Goal: Task Accomplishment & Management: Complete application form

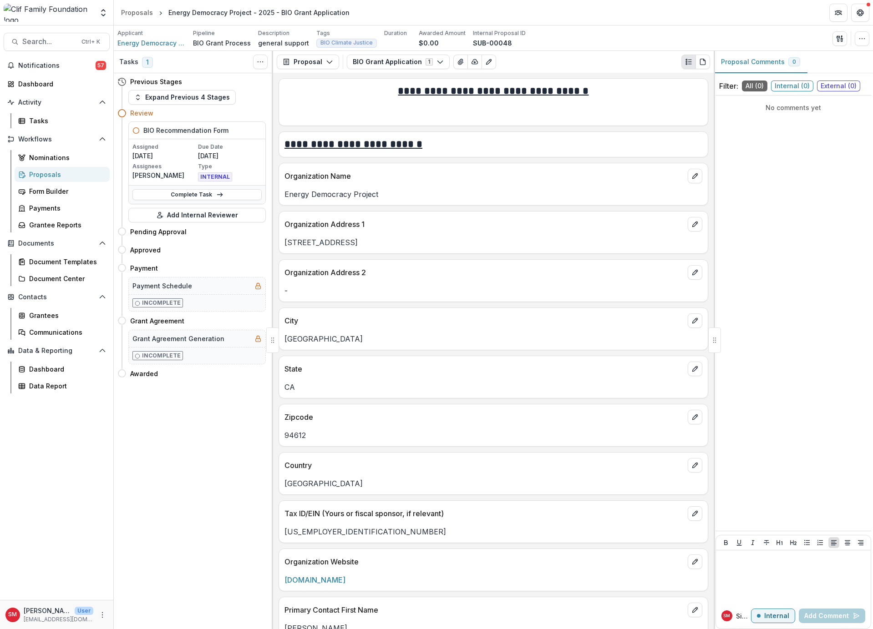
scroll to position [1892, 0]
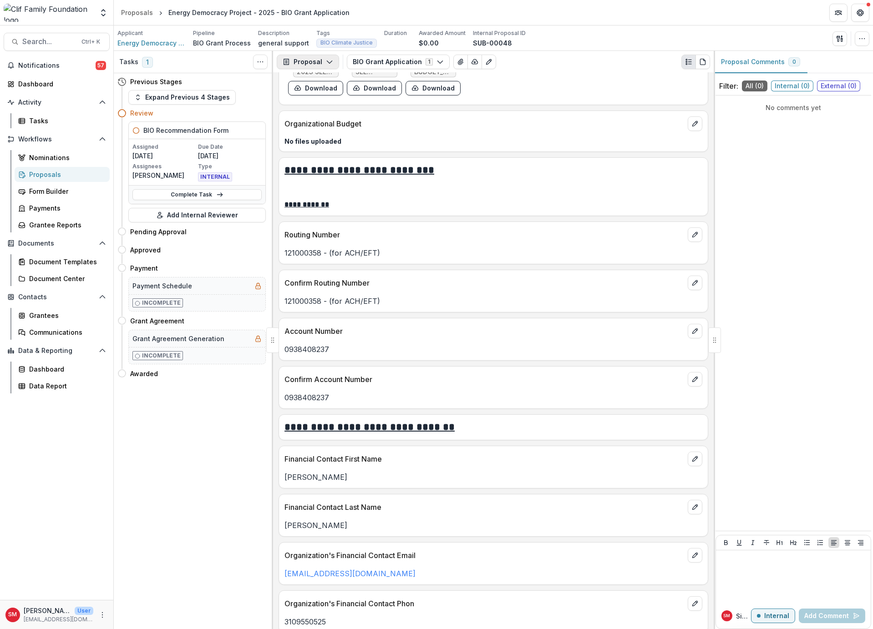
click at [327, 63] on polyline "button" at bounding box center [329, 62] width 5 height 3
click at [329, 84] on div "Proposal" at bounding box center [336, 83] width 83 height 10
click at [165, 93] on button "Expand Previous 4 Stages" at bounding box center [181, 97] width 107 height 15
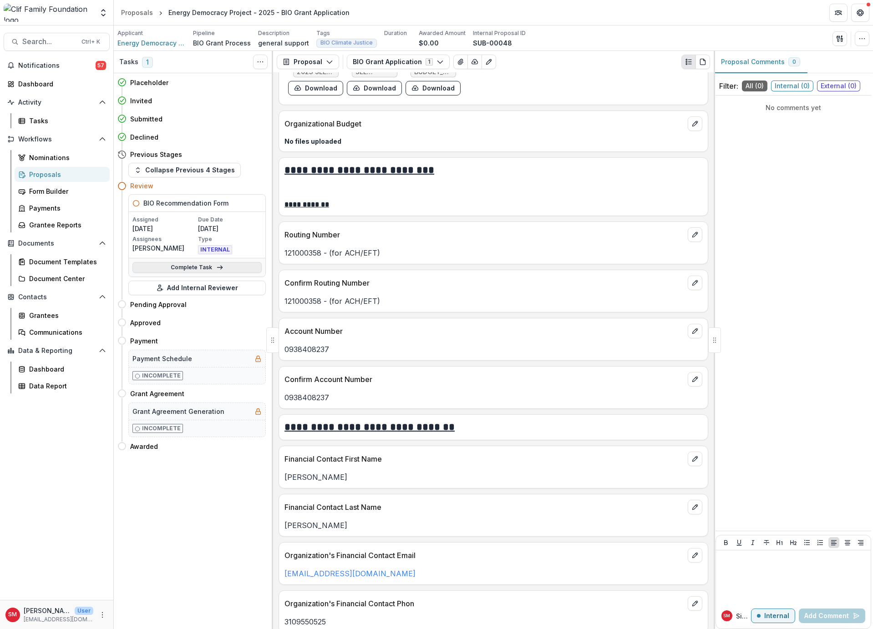
click at [221, 266] on icon at bounding box center [219, 267] width 7 height 7
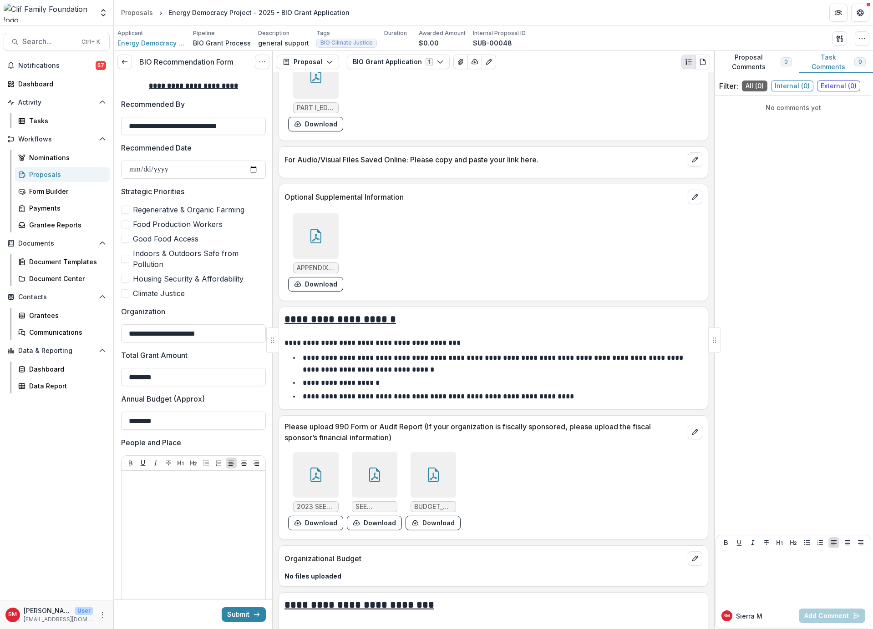
scroll to position [1892, 0]
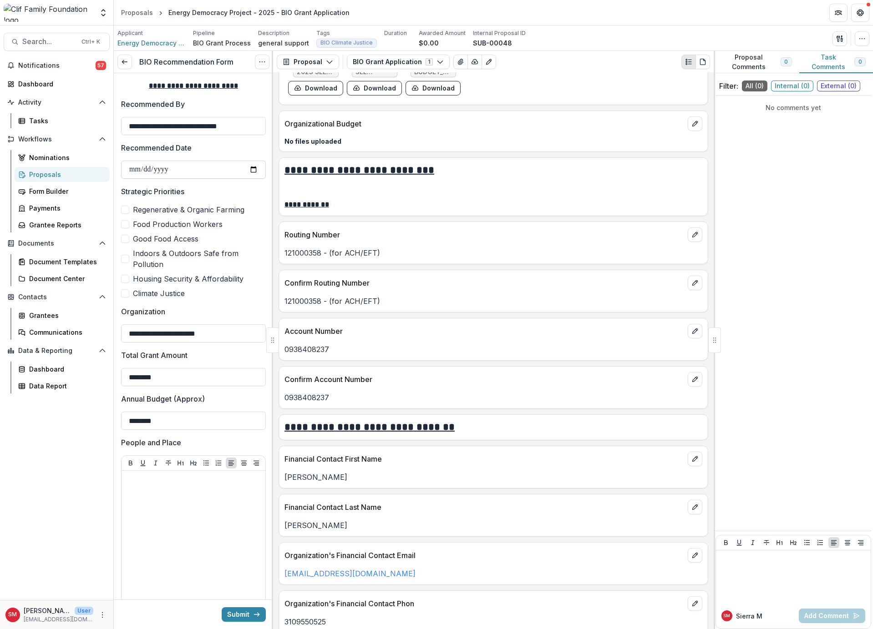
click at [253, 168] on input "Recommended Date" at bounding box center [193, 170] width 145 height 18
type input "**********"
click at [129, 292] on label "Climate Justice" at bounding box center [193, 293] width 145 height 11
click at [215, 421] on input "********" at bounding box center [193, 421] width 145 height 18
type input "********"
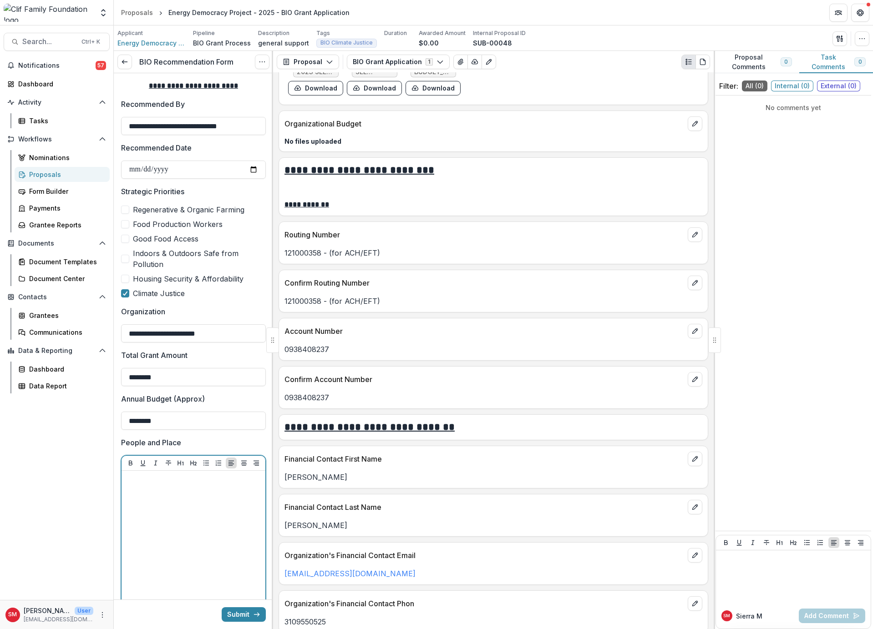
click at [196, 514] on div at bounding box center [193, 543] width 137 height 137
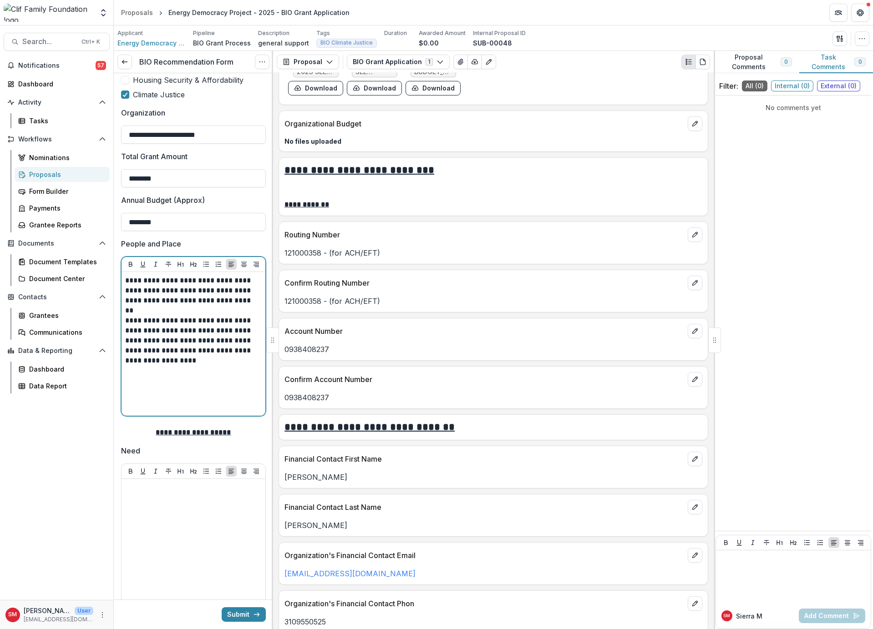
scroll to position [273, 0]
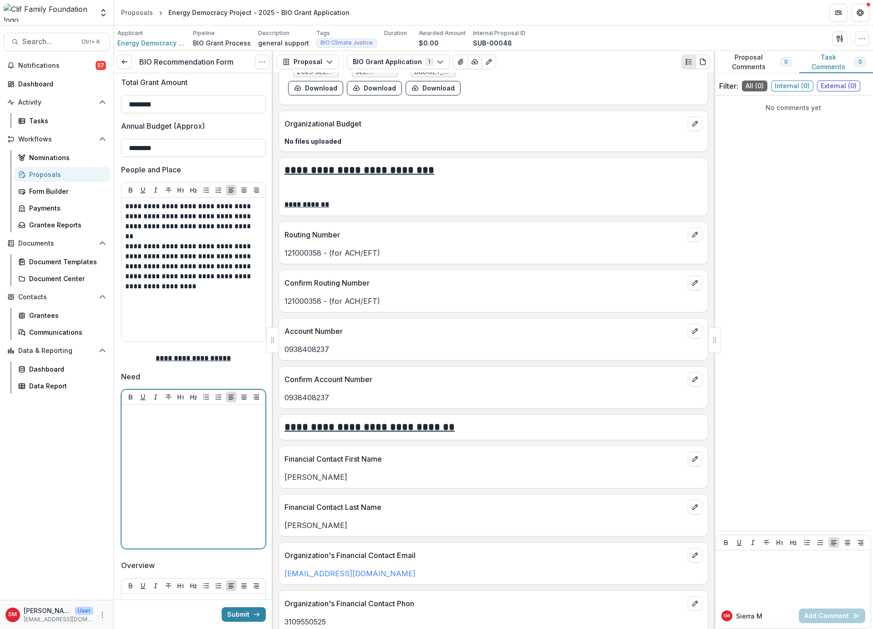
click at [198, 457] on div at bounding box center [193, 477] width 137 height 137
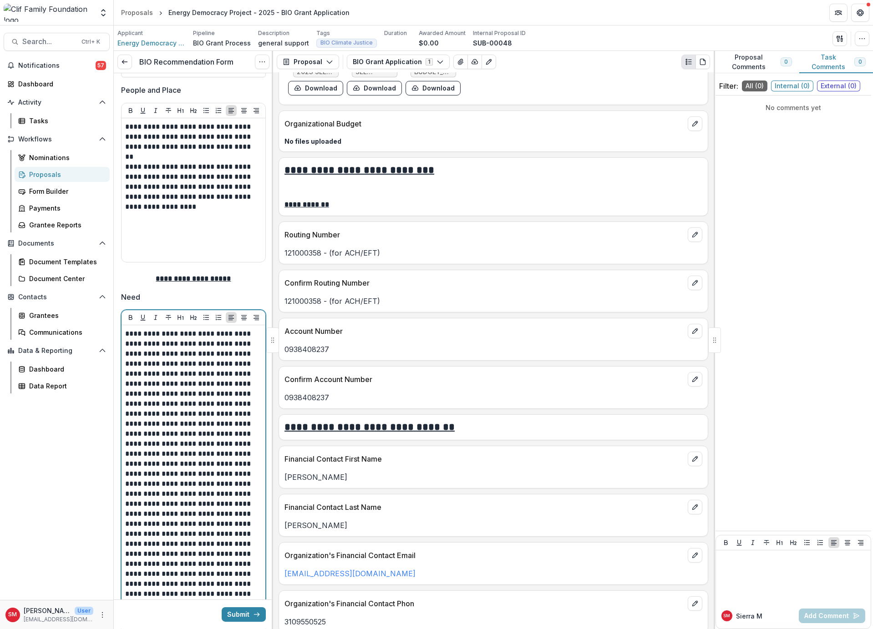
scroll to position [808, 0]
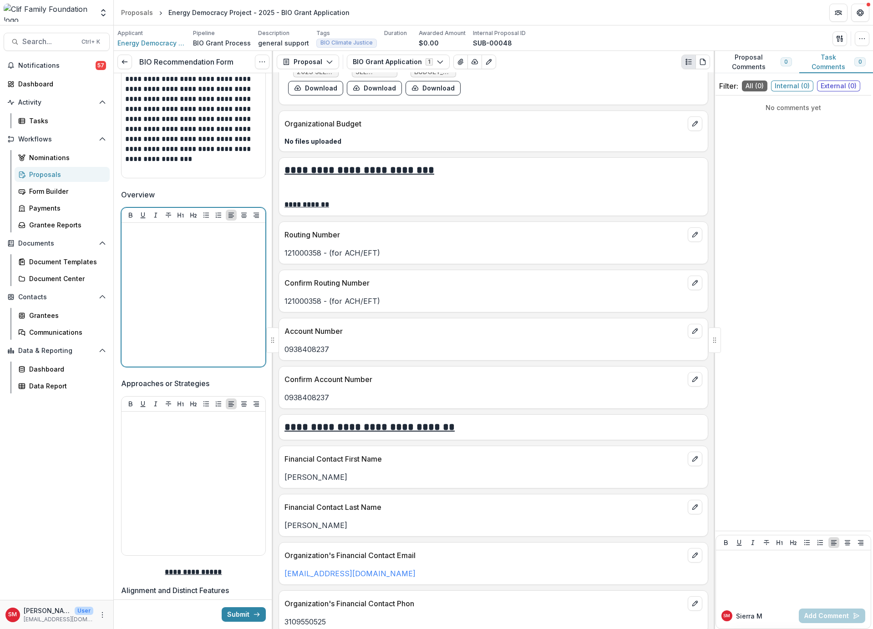
click at [165, 283] on div at bounding box center [193, 295] width 137 height 137
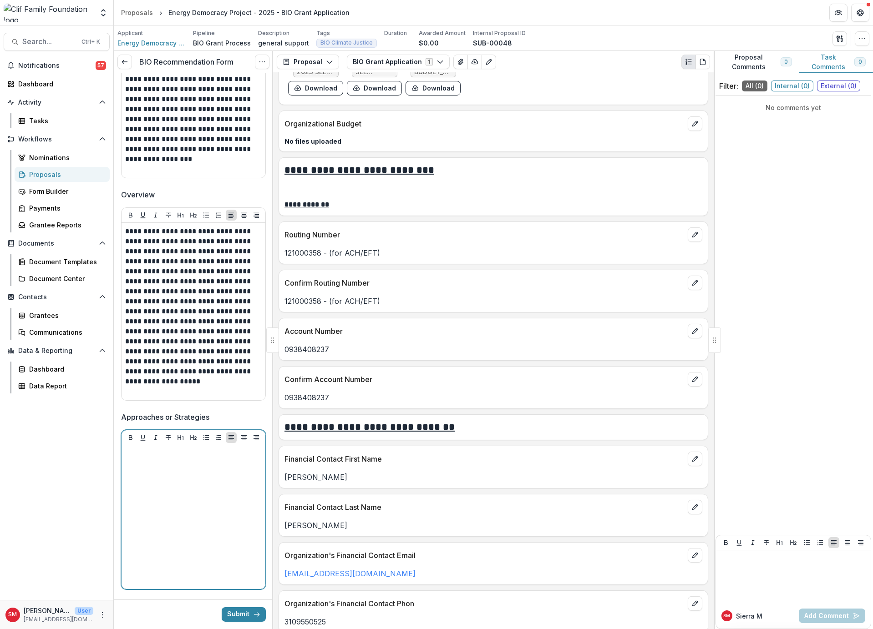
click at [159, 501] on div at bounding box center [193, 517] width 137 height 137
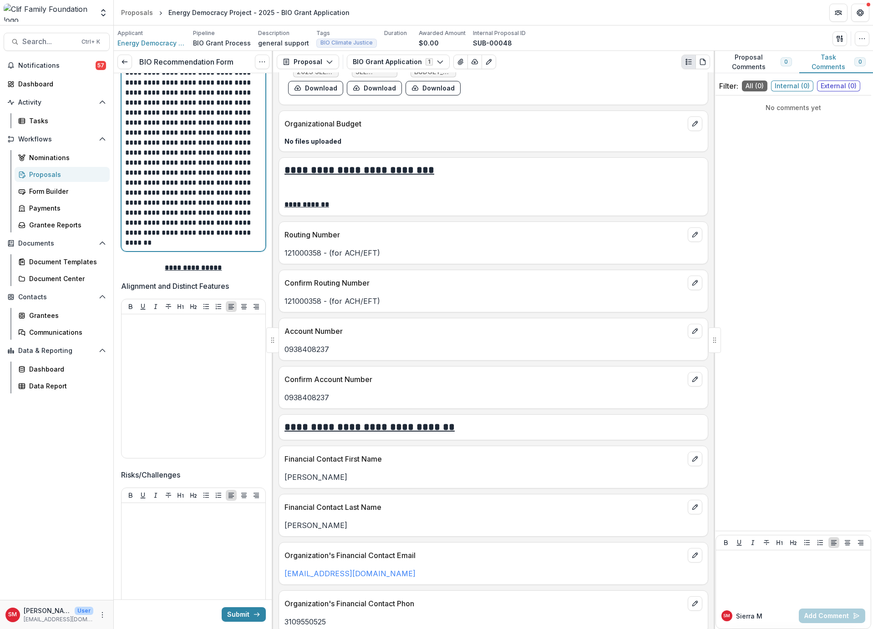
scroll to position [1347, 0]
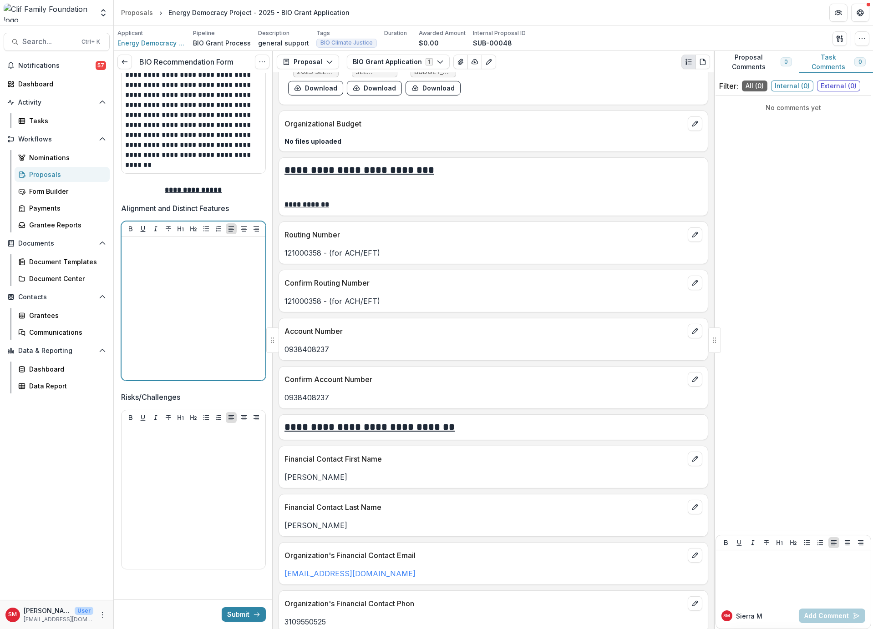
click at [177, 284] on div at bounding box center [193, 308] width 137 height 137
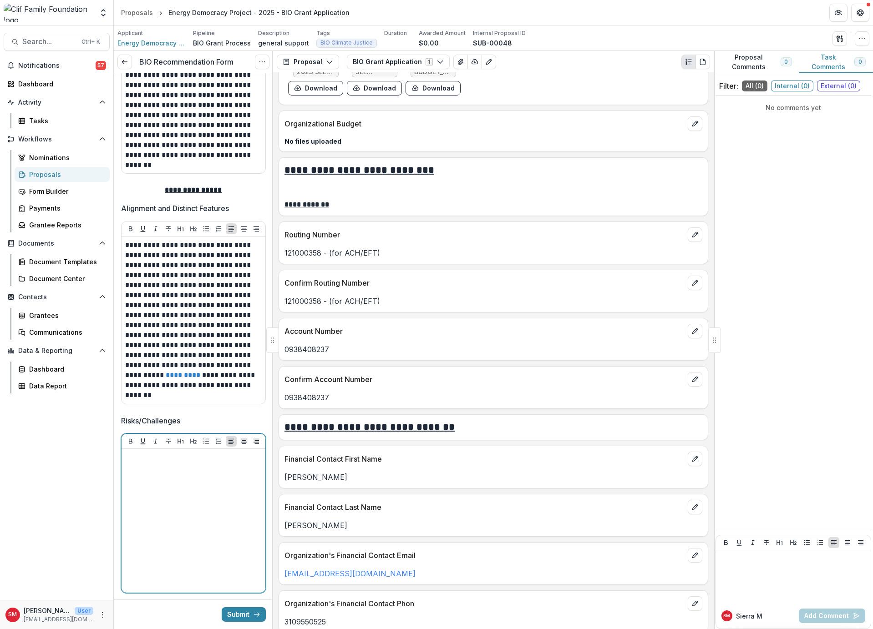
click at [192, 528] on div at bounding box center [193, 521] width 137 height 137
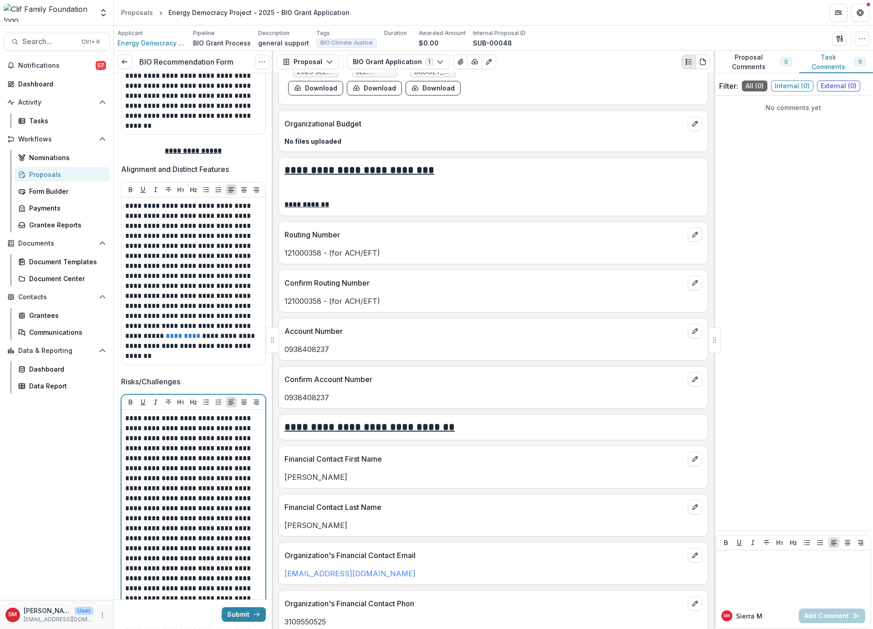
scroll to position [1374, 0]
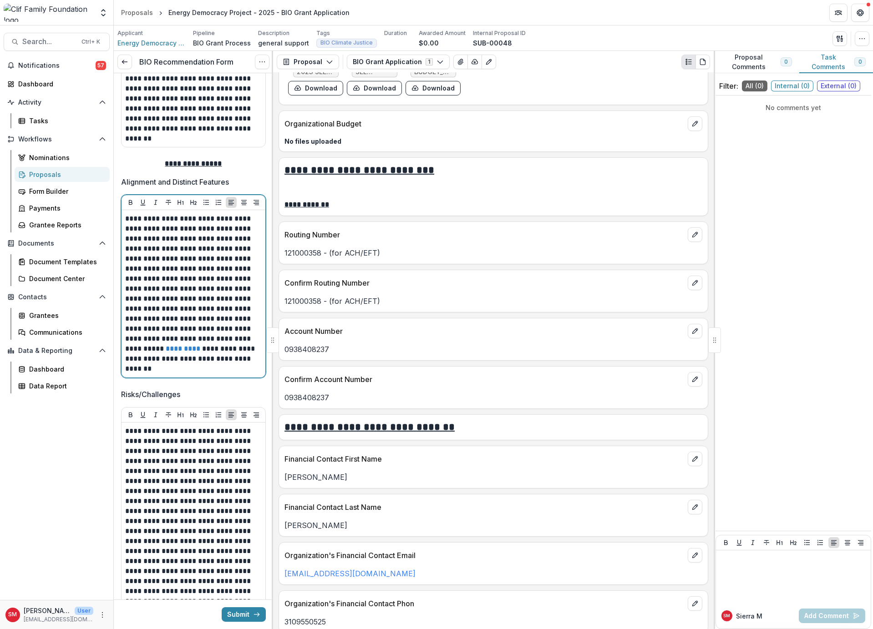
click at [165, 315] on p "**********" at bounding box center [192, 294] width 134 height 160
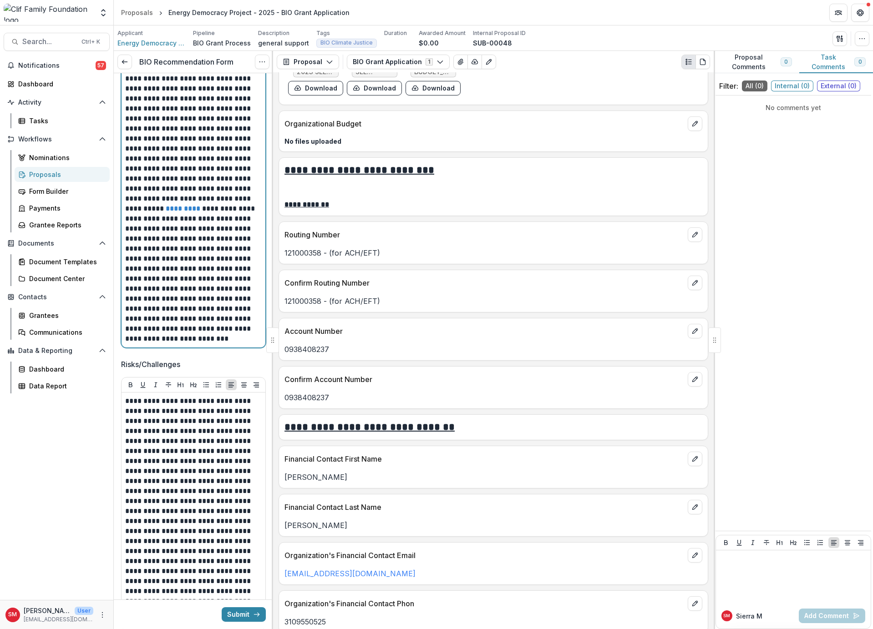
scroll to position [1575, 0]
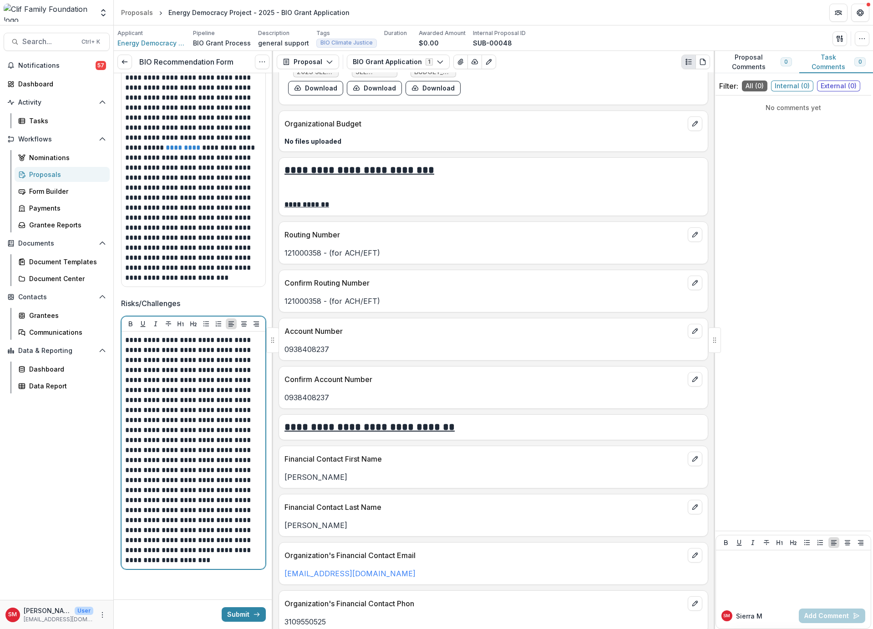
drag, startPoint x: 136, startPoint y: 361, endPoint x: 136, endPoint y: 367, distance: 6.4
click at [136, 363] on p "**********" at bounding box center [192, 450] width 134 height 230
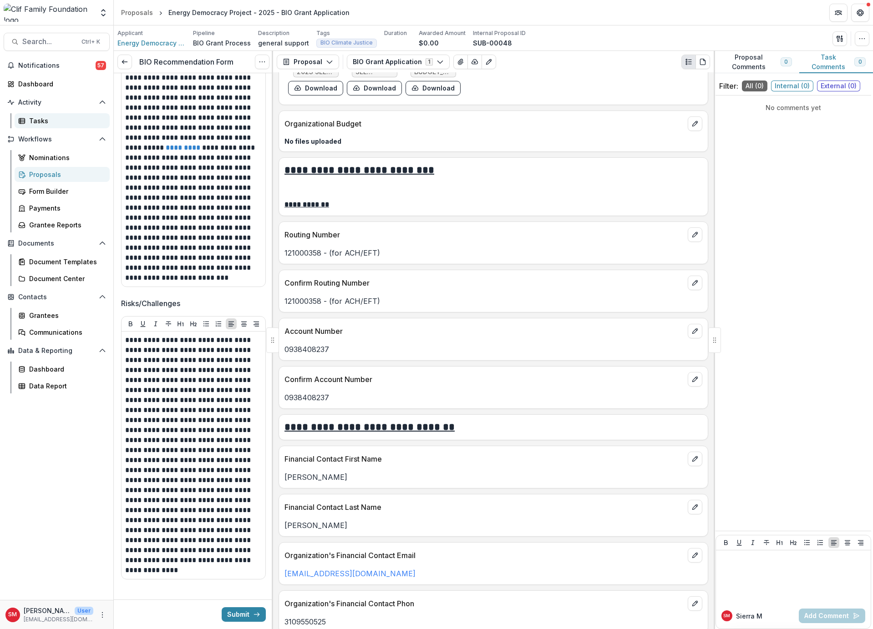
click at [71, 120] on div "Tasks" at bounding box center [65, 121] width 73 height 10
